Goal: Task Accomplishment & Management: Manage account settings

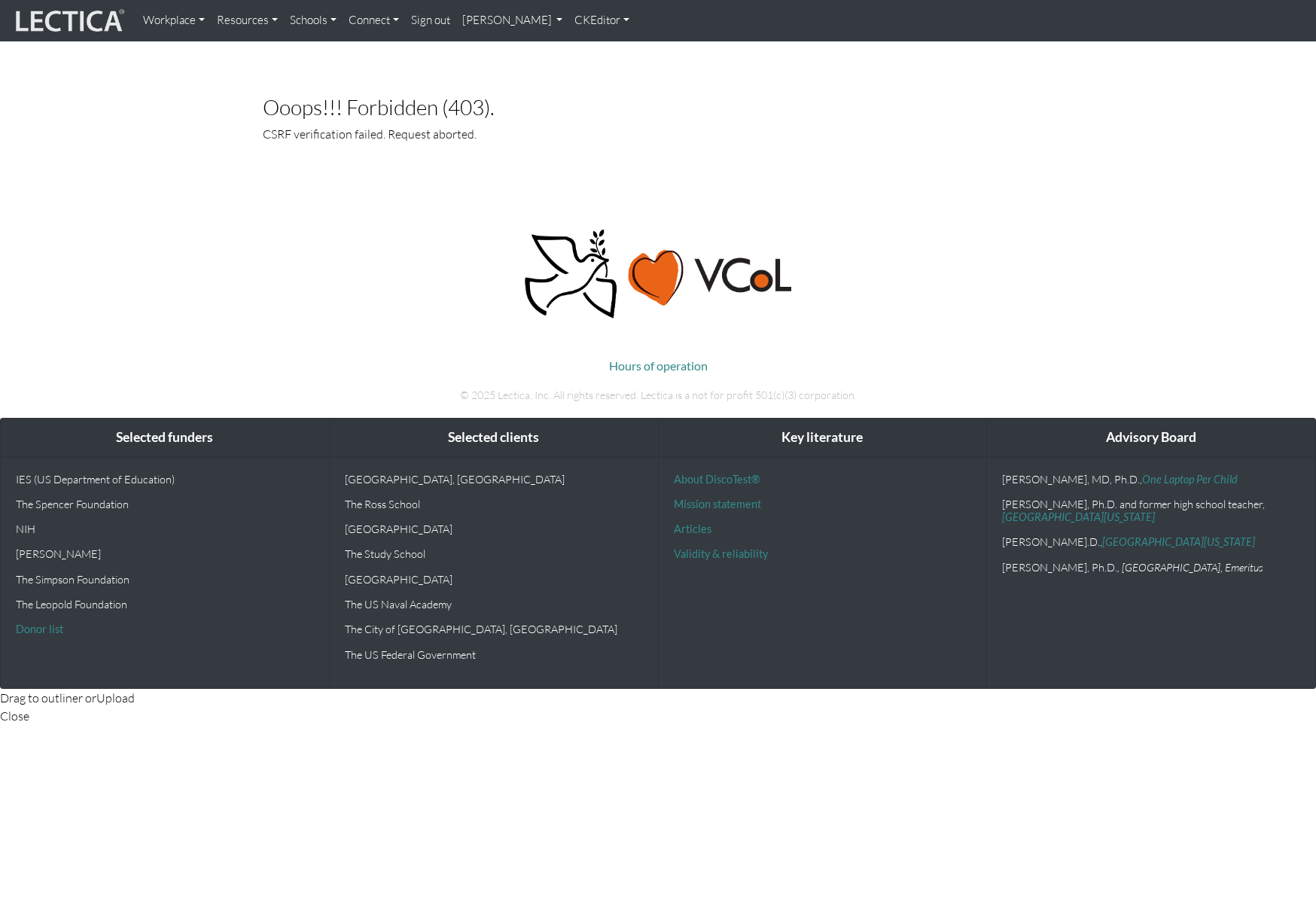
click at [565, 18] on link "[PERSON_NAME]" at bounding box center [512, 20] width 113 height 29
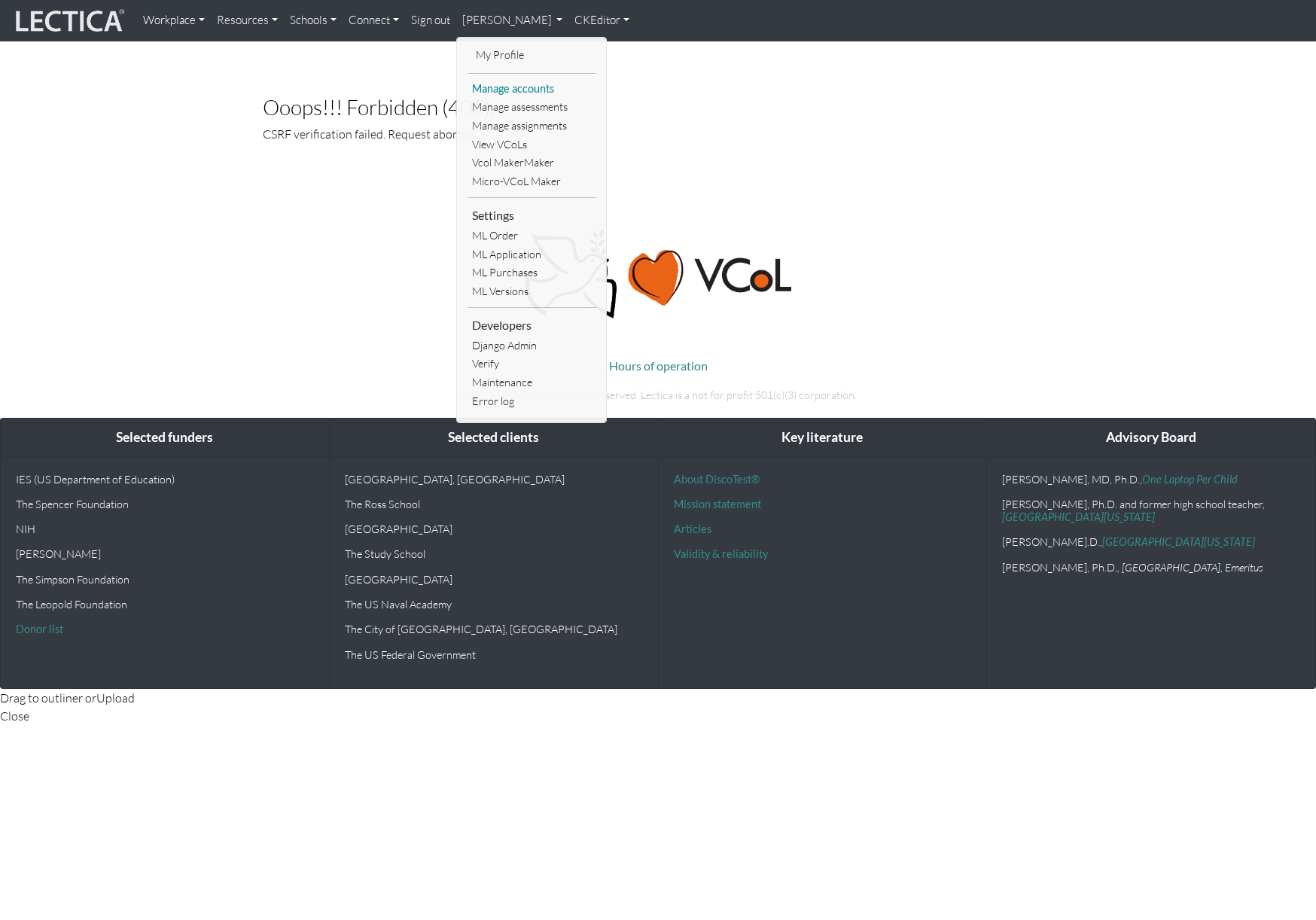
click at [511, 89] on link "Manage accounts" at bounding box center [532, 89] width 128 height 18
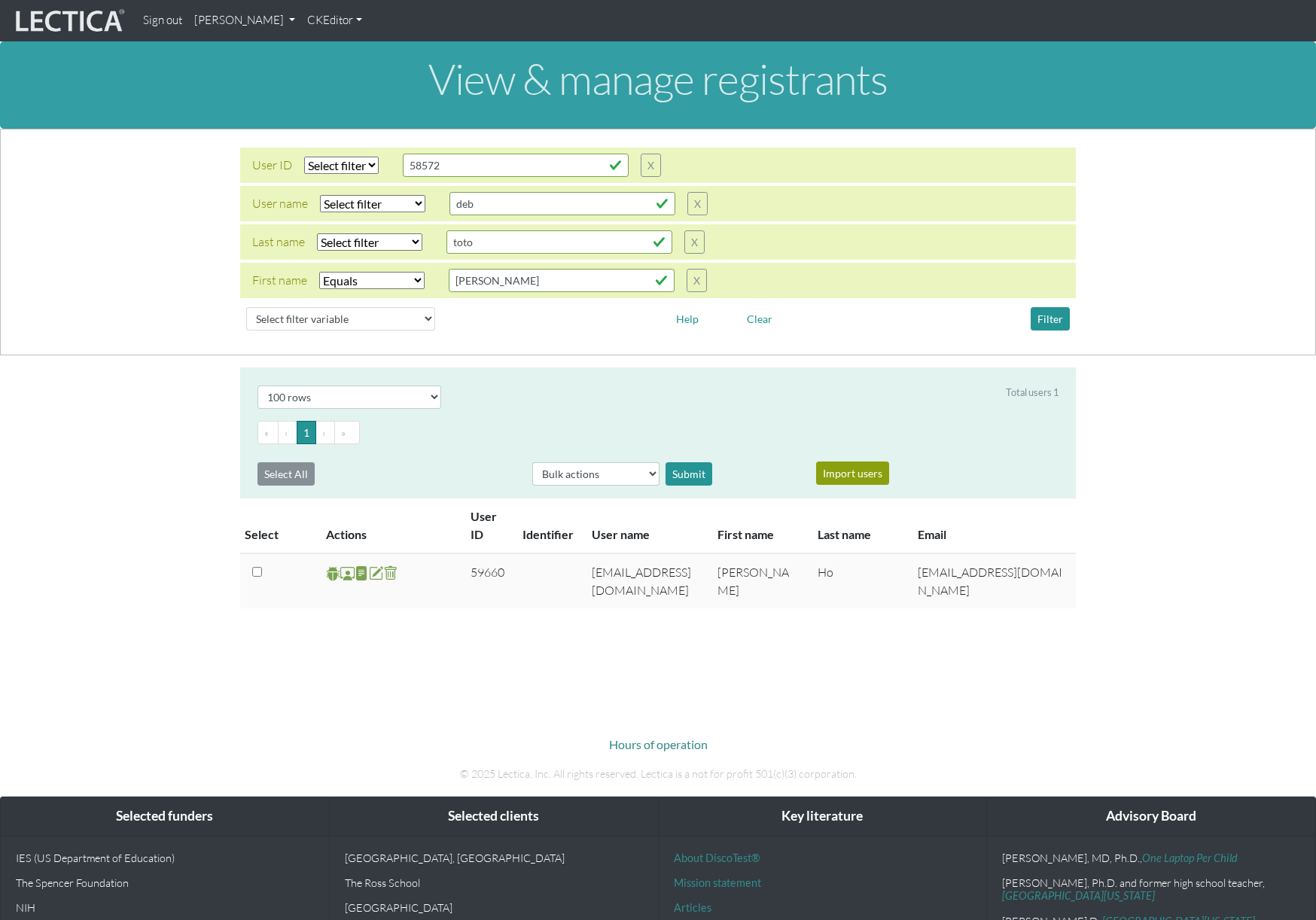
select select "iexact"
select select "100"
click at [392, 202] on select "Select filter Equals Does not equal Contains Does not contain Starts with Ends …" at bounding box center [373, 204] width 106 height 18
select select "iexact"
click at [320, 195] on select "Select filter Equals Does not equal Contains Does not contain Starts with Ends …" at bounding box center [373, 204] width 106 height 18
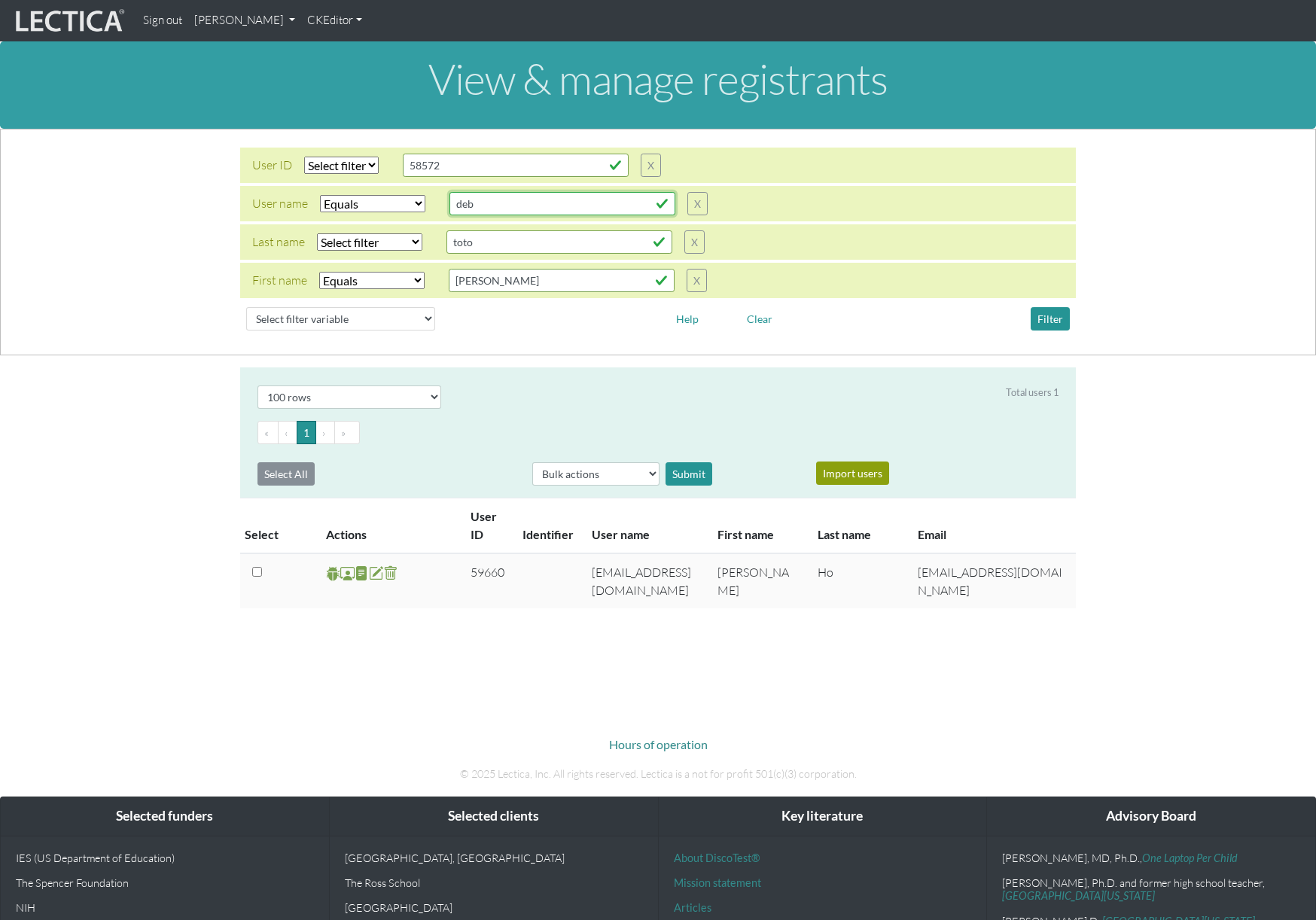
click at [479, 212] on input "deb" at bounding box center [562, 204] width 225 height 23
click at [484, 212] on input "deb" at bounding box center [562, 204] width 225 height 23
type input "anna"
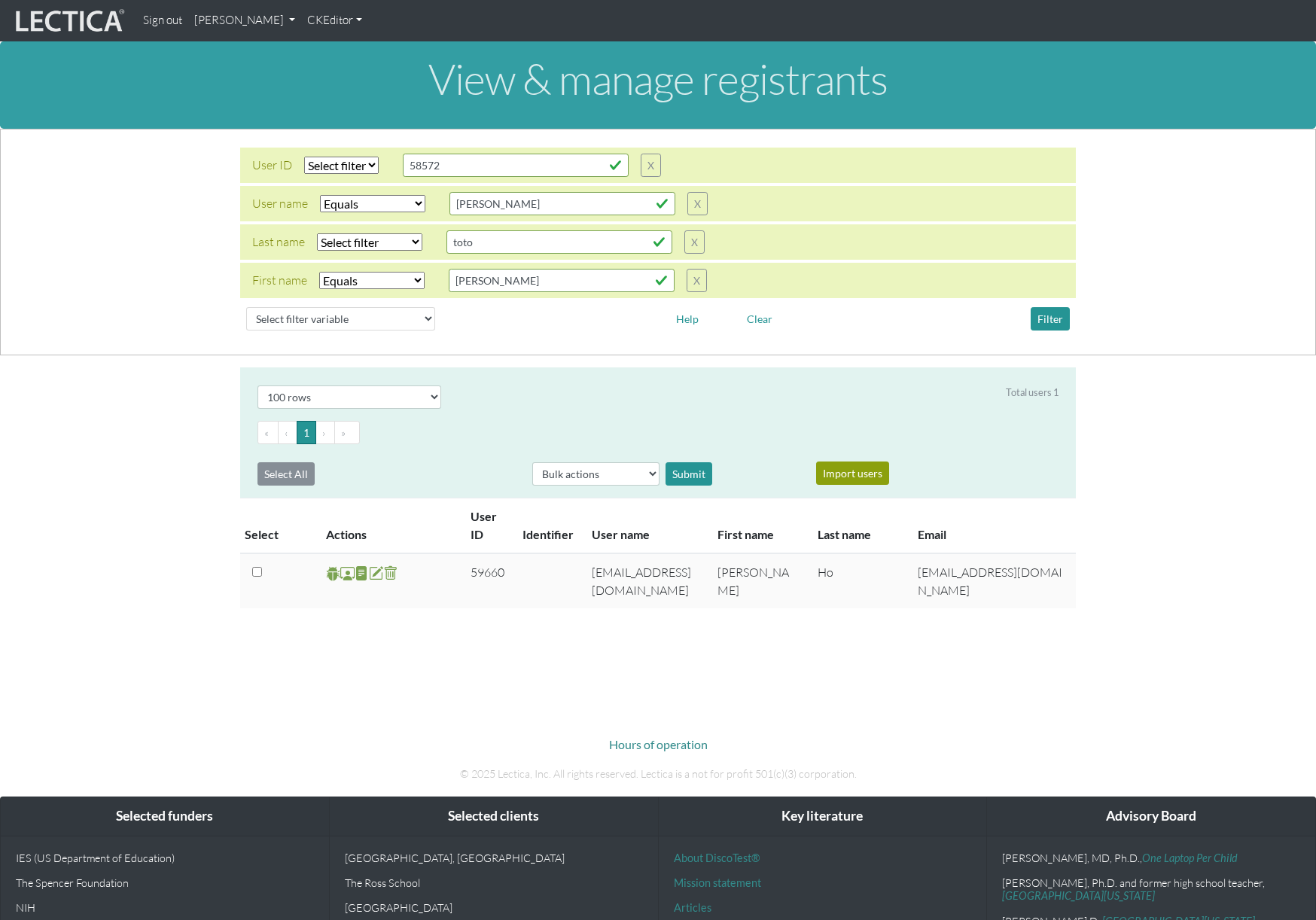
click at [398, 242] on select "Select filter Equals Does not equal Contains Does not contain Starts with Ends …" at bounding box center [370, 242] width 106 height 18
select select "icontains"
click at [317, 233] on select "Select filter Equals Does not equal Contains Does not contain Starts with Ends …" at bounding box center [370, 242] width 106 height 18
click at [496, 242] on input "toto" at bounding box center [559, 242] width 225 height 23
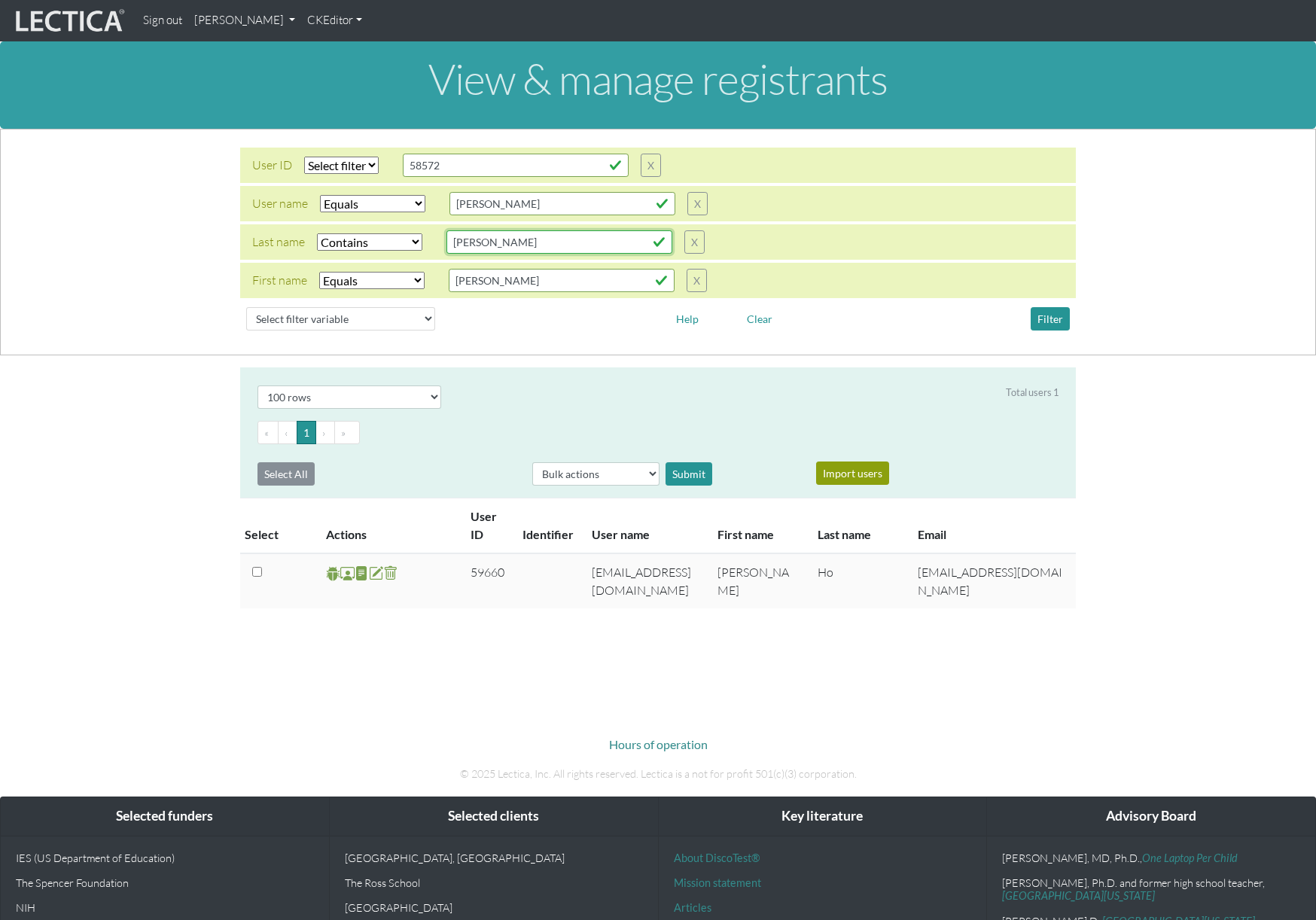
type input "lindel"
click at [396, 284] on select "Select filter Equals Does not equal Contains Does not contain Starts with Ends …" at bounding box center [372, 280] width 106 height 18
click at [404, 201] on select "Select filter Equals Does not equal Contains Does not contain Starts with Ends …" at bounding box center [373, 204] width 106 height 18
select select
click at [320, 195] on select "Select filter Equals Does not equal Contains Does not contain Starts with Ends …" at bounding box center [373, 204] width 106 height 18
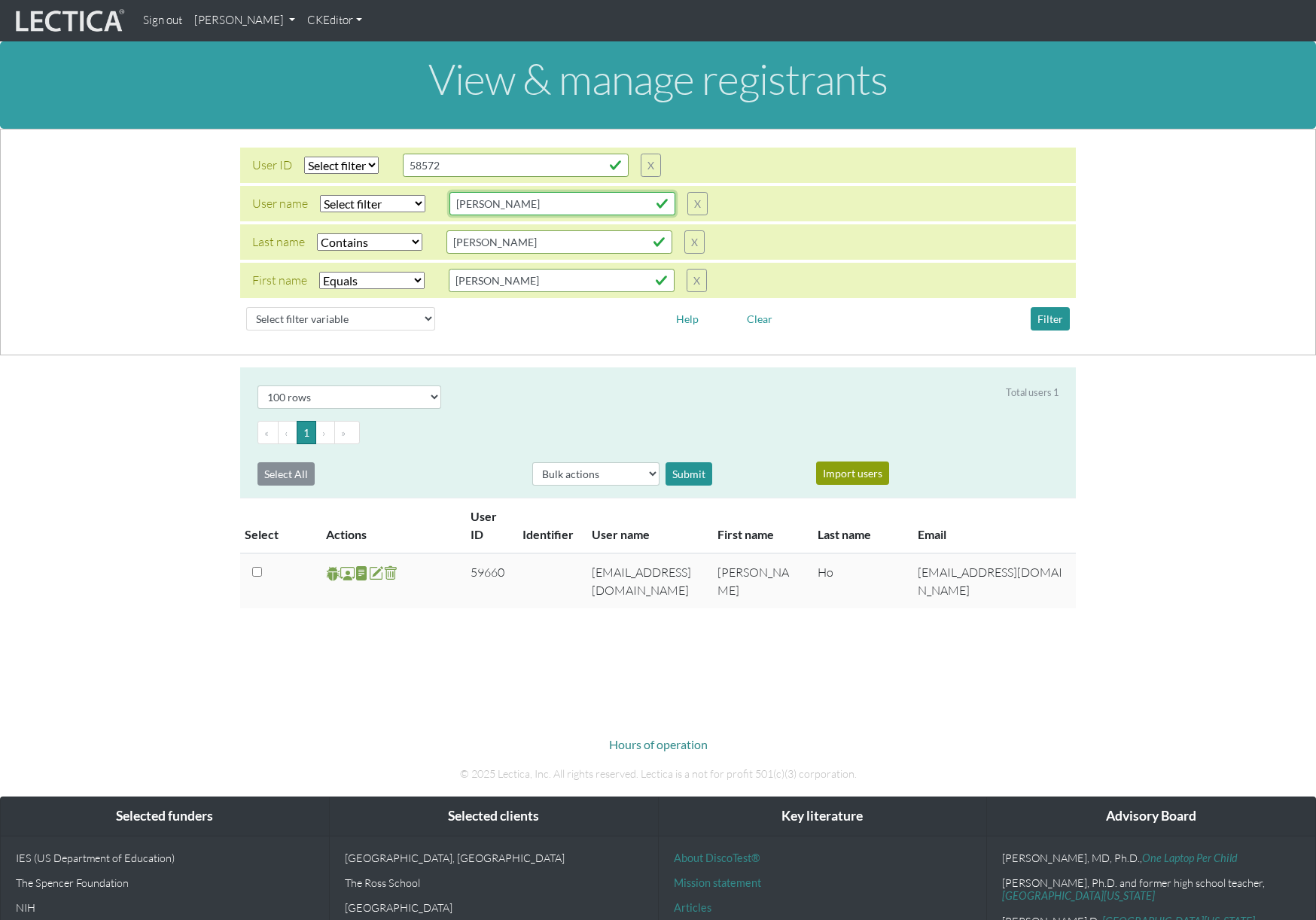
click at [495, 206] on input "anna" at bounding box center [562, 204] width 225 height 23
click at [520, 281] on input "Tin-Yun" at bounding box center [561, 281] width 225 height 23
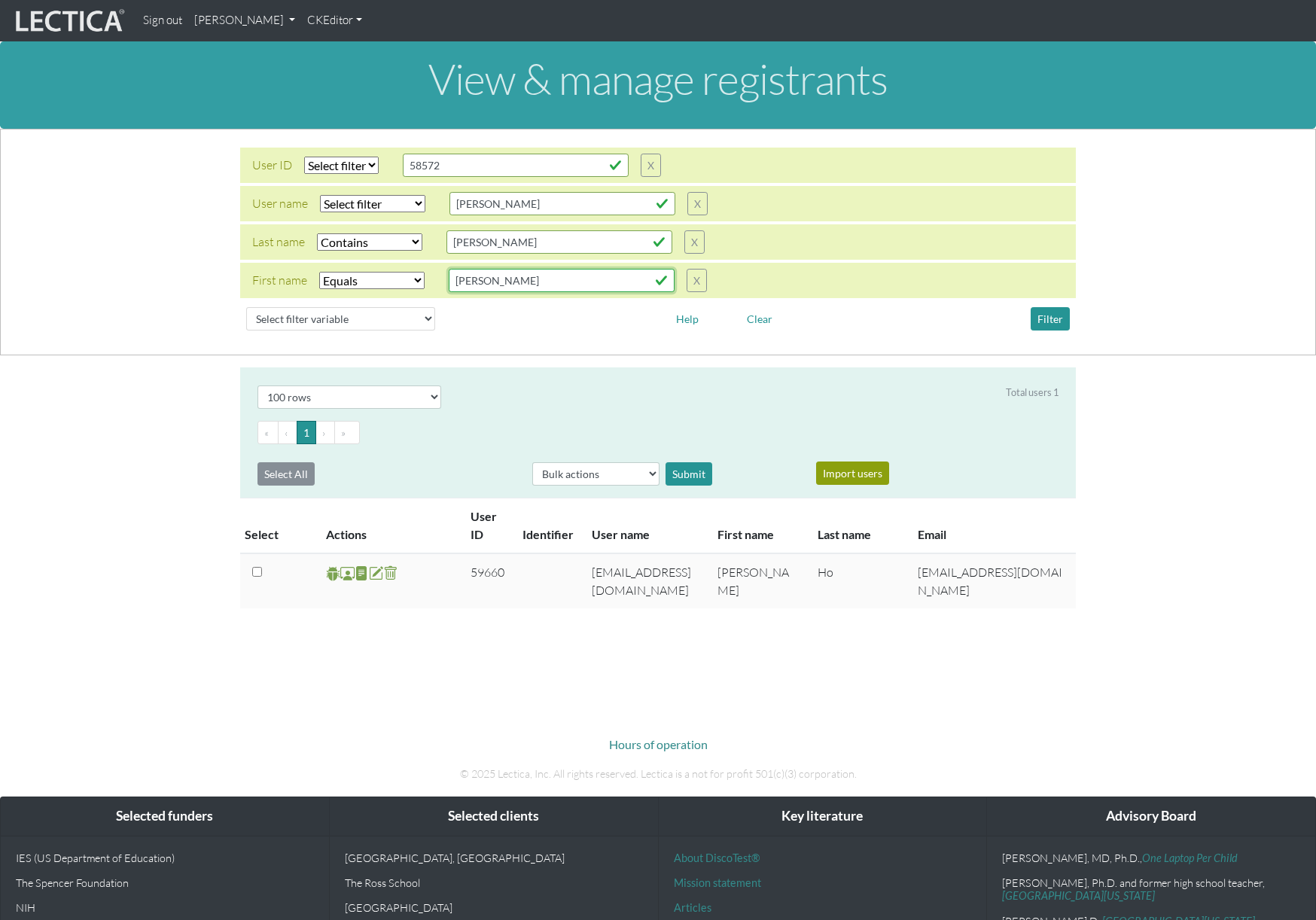
paste input "anna"
type input "anna"
click at [399, 278] on select "Select filter Equals Does not equal Contains Does not contain Starts with Ends …" at bounding box center [372, 280] width 106 height 18
select select "icontains"
click at [319, 272] on select "Select filter Equals Does not equal Contains Does not contain Starts with Ends …" at bounding box center [372, 280] width 106 height 18
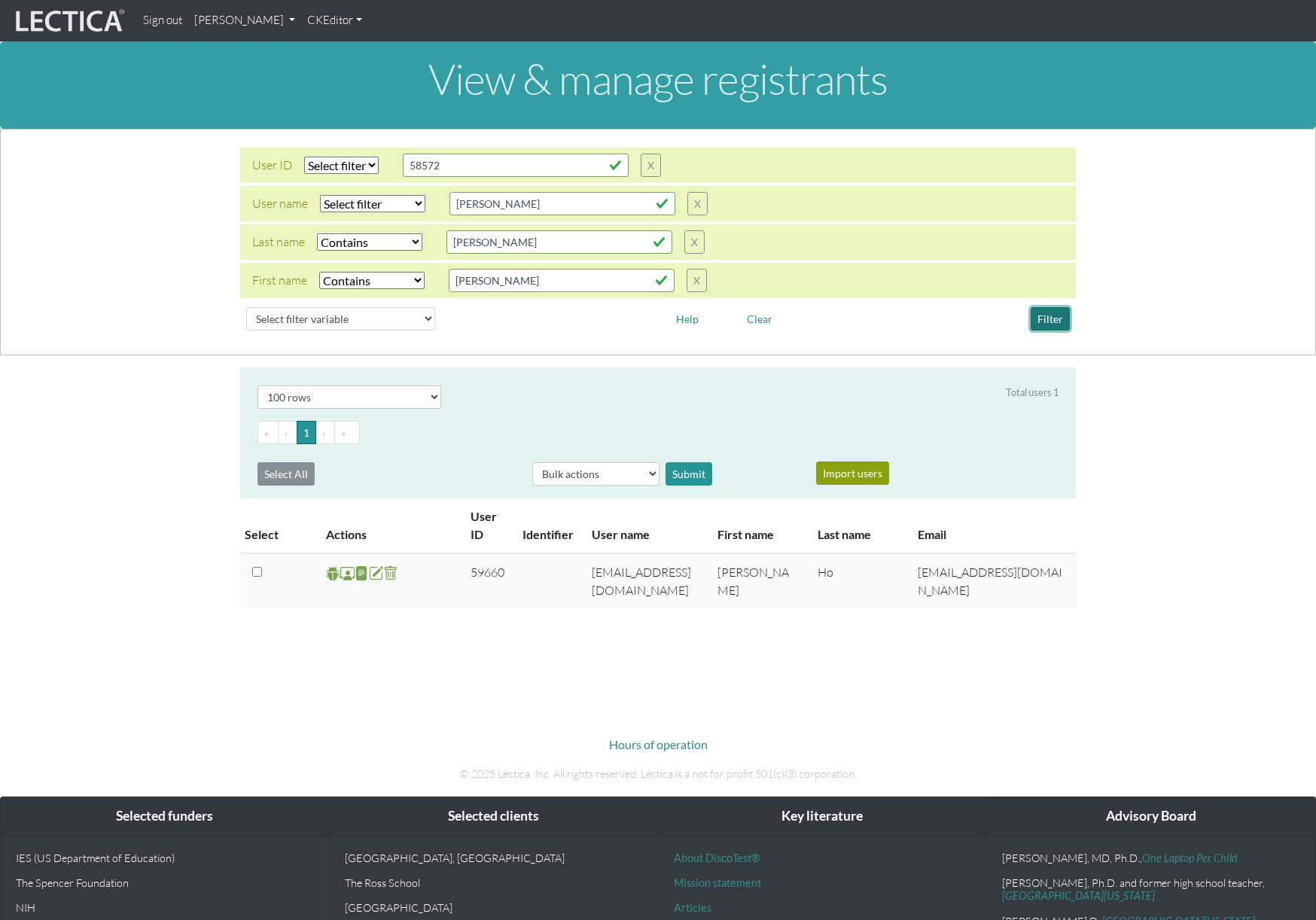
click at [1052, 323] on button "Filter" at bounding box center [1049, 319] width 39 height 23
